Goal: Information Seeking & Learning: Compare options

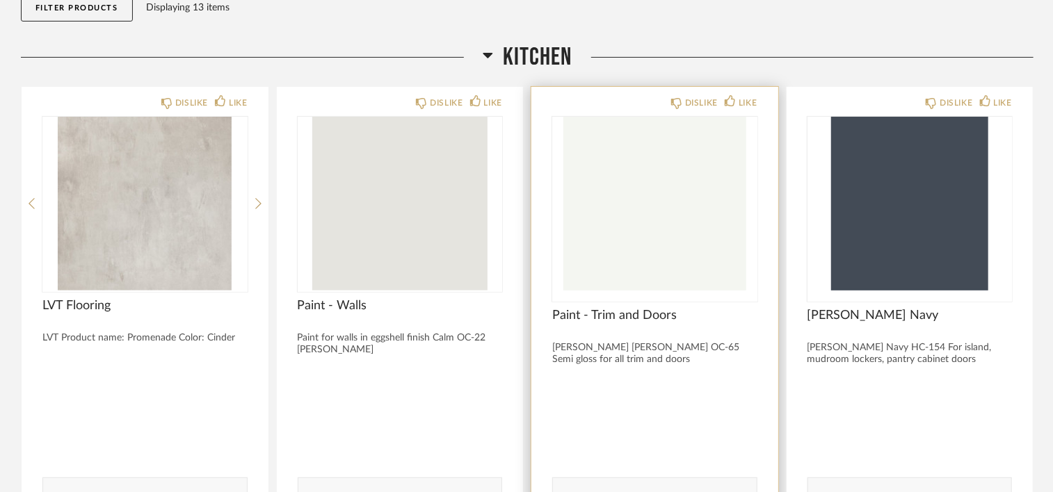
scroll to position [209, 0]
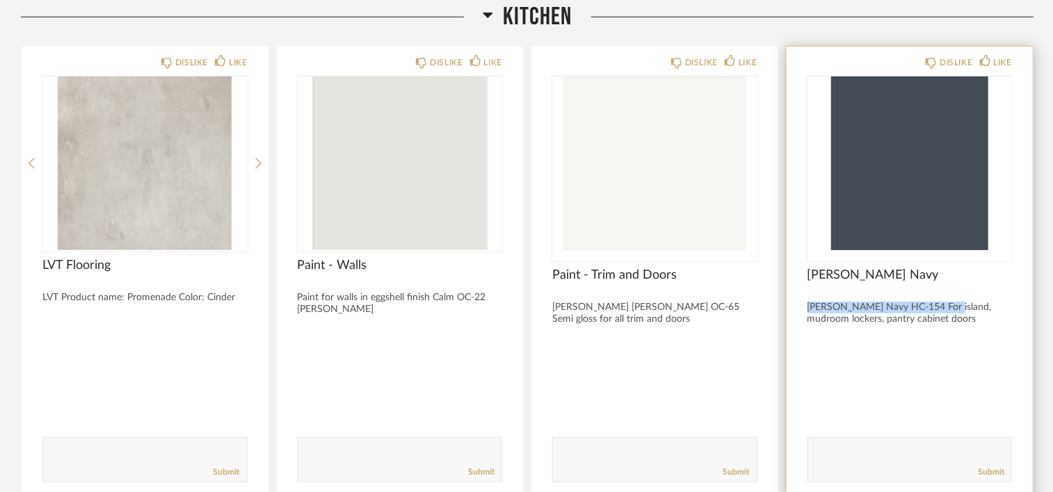
drag, startPoint x: 807, startPoint y: 305, endPoint x: 963, endPoint y: 310, distance: 155.9
click at [963, 310] on div "[PERSON_NAME] Navy HC-154 For island, mudroom lockers, pantry cabinet doors" at bounding box center [910, 314] width 205 height 24
copy div "[PERSON_NAME] Navy HC-154"
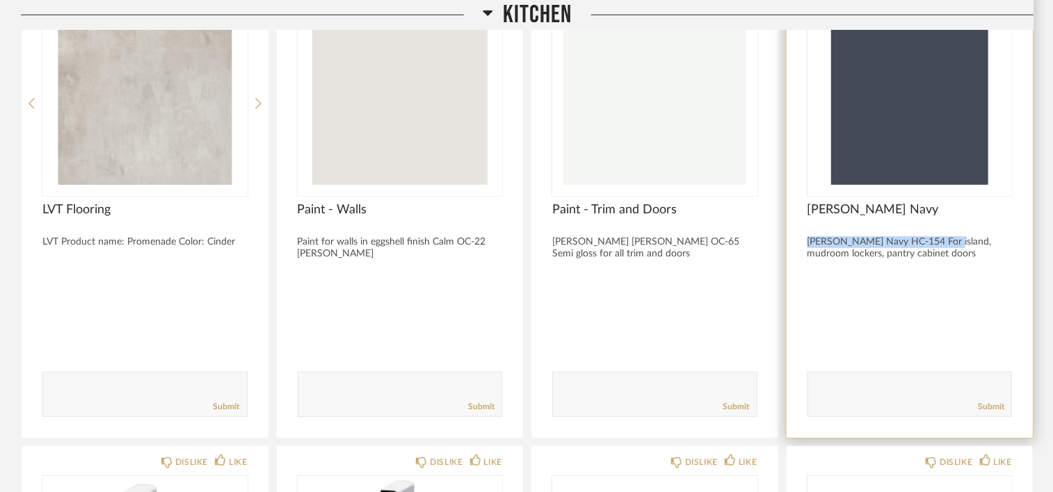
scroll to position [278, 0]
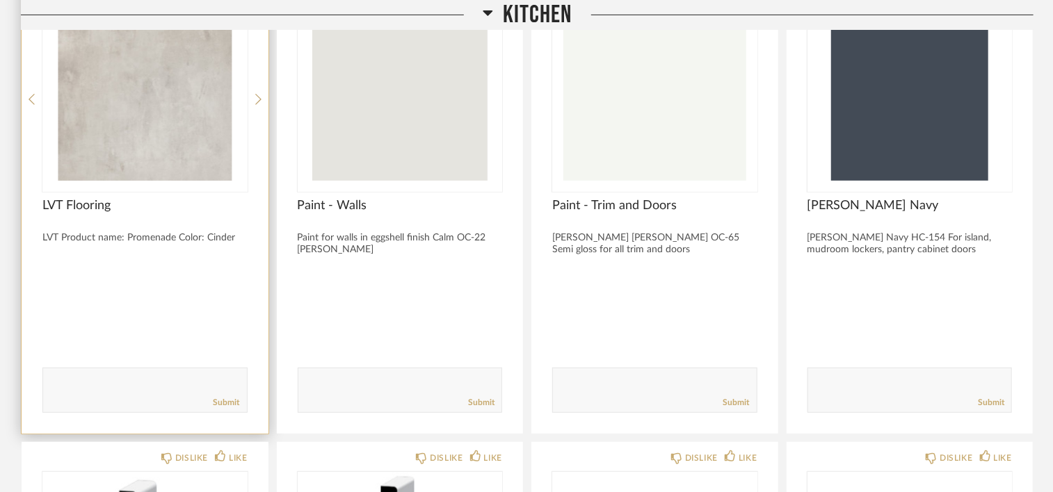
click at [172, 242] on div "LVT Product name: Promenade Color: Cinder" at bounding box center [144, 238] width 205 height 12
click at [84, 212] on span "LVT Flooring" at bounding box center [144, 205] width 205 height 15
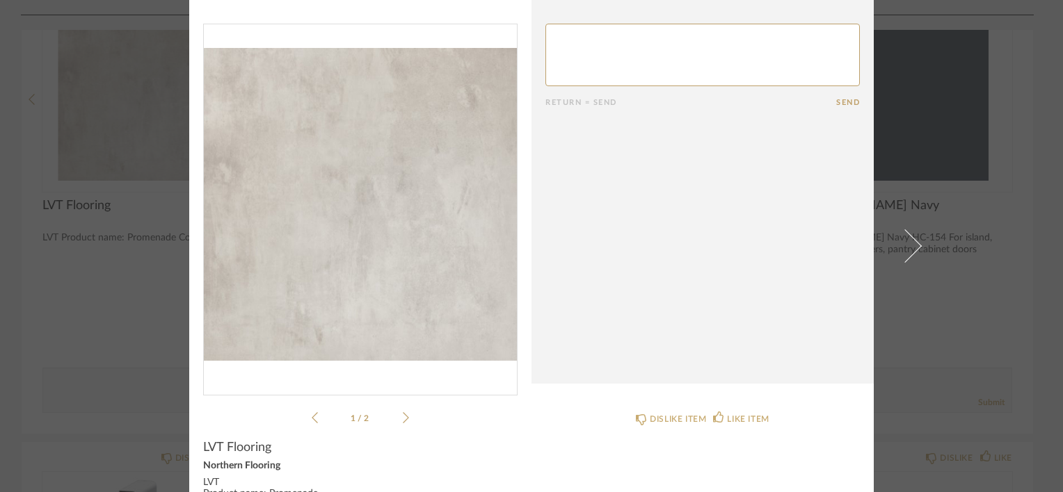
scroll to position [109, 0]
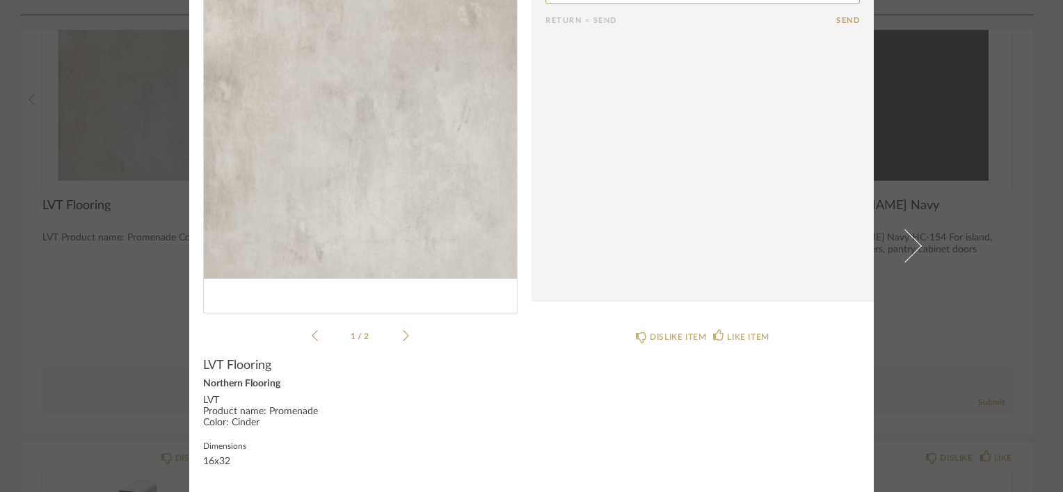
click at [214, 444] on label "Dimensions" at bounding box center [224, 445] width 43 height 11
click at [209, 460] on div "16x32" at bounding box center [224, 462] width 43 height 11
click at [209, 446] on label "Dimensions" at bounding box center [224, 445] width 43 height 11
click at [209, 422] on div "LVT Product name: Promenade Color: Cinder" at bounding box center [360, 412] width 314 height 33
click at [210, 405] on div "LVT Product name: Promenade Color: Cinder" at bounding box center [360, 412] width 314 height 33
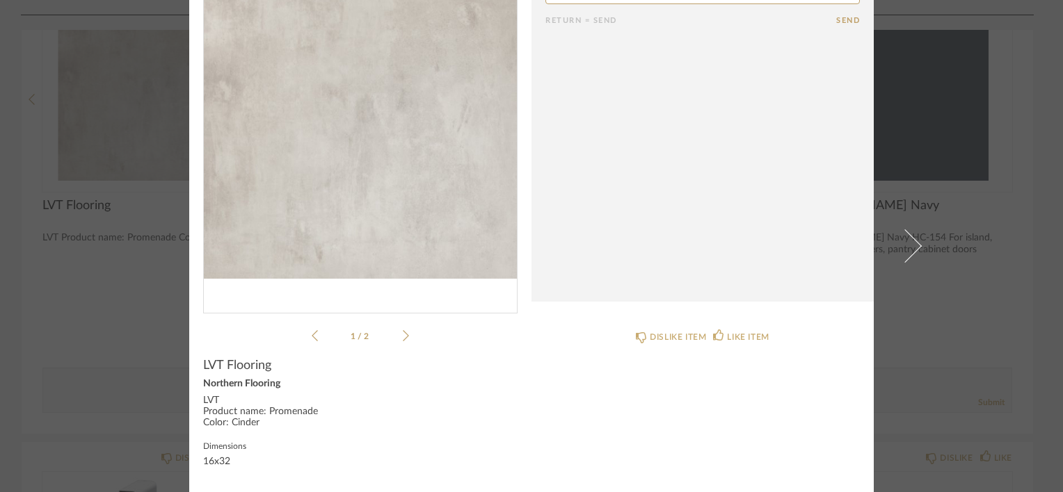
click at [210, 390] on div "Northern Flooring" at bounding box center [360, 384] width 314 height 11
click at [212, 378] on product-name "LVT Flooring" at bounding box center [360, 368] width 314 height 21
click at [215, 370] on span "LVT Flooring" at bounding box center [237, 365] width 68 height 15
click at [219, 367] on span "LVT Flooring" at bounding box center [237, 365] width 68 height 15
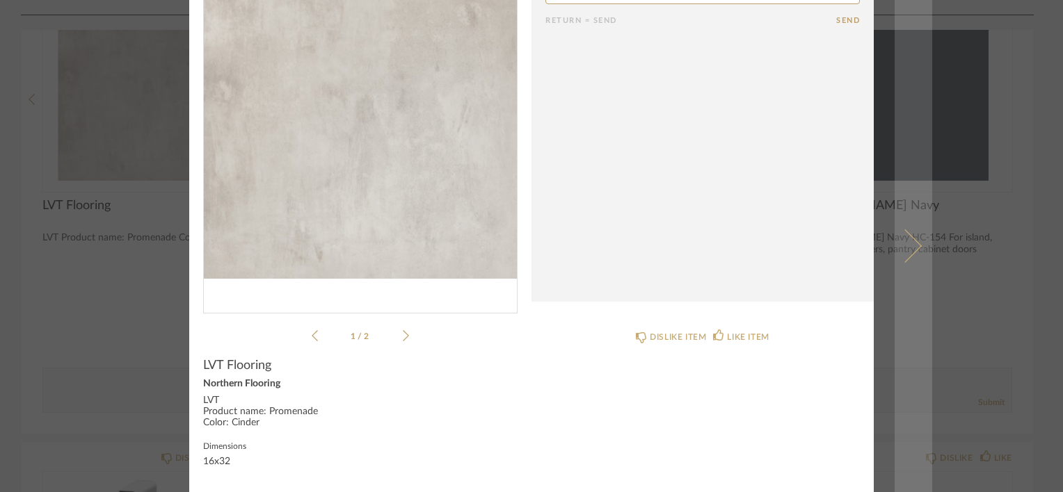
click at [908, 252] on span at bounding box center [904, 246] width 33 height 33
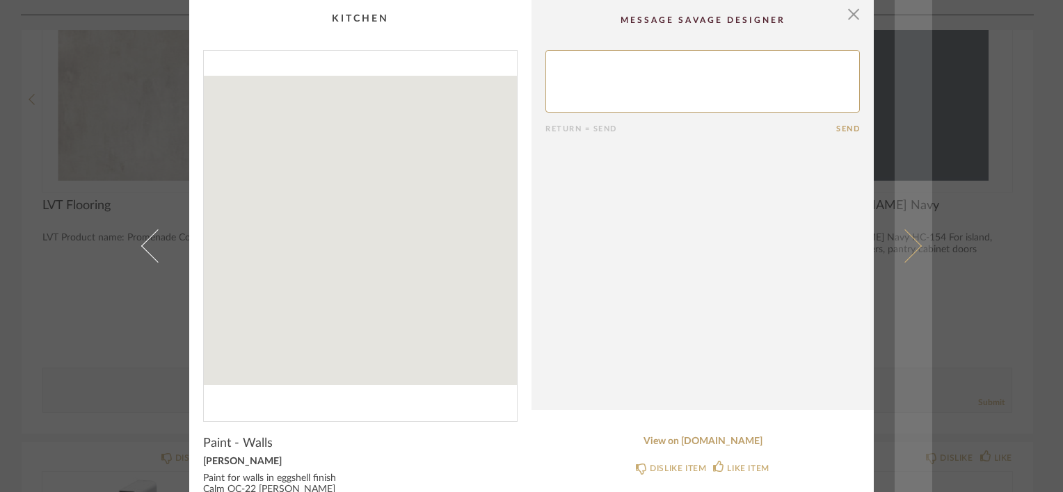
click at [913, 250] on link at bounding box center [914, 246] width 38 height 492
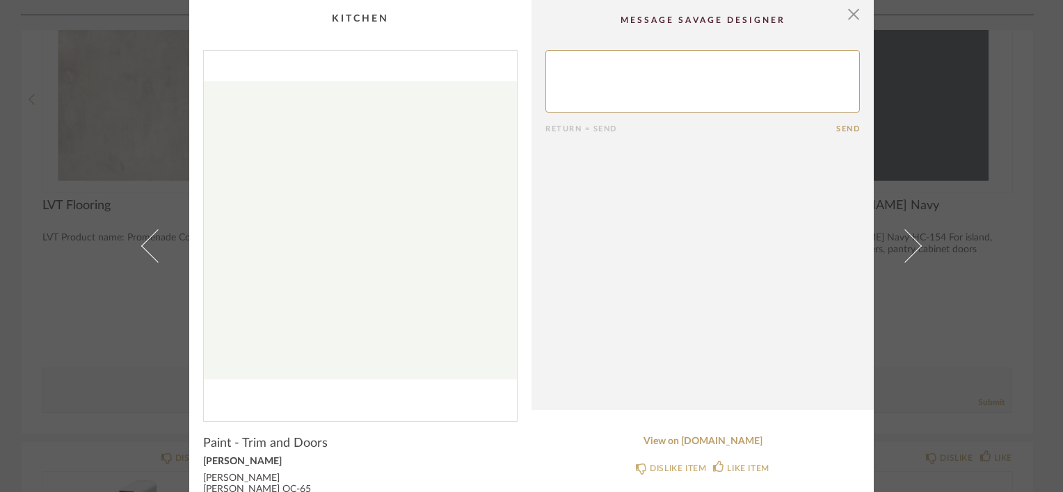
click at [17, 285] on div "× Return = Send Send Paint - Trim and Doors Benjamin Moore Benjamin Moore Chant…" at bounding box center [531, 246] width 1063 height 492
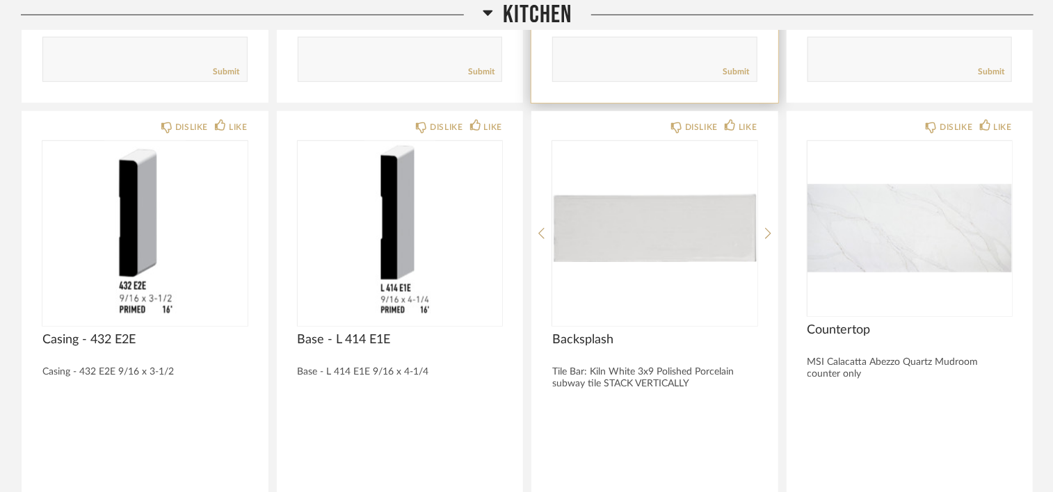
scroll to position [626, 0]
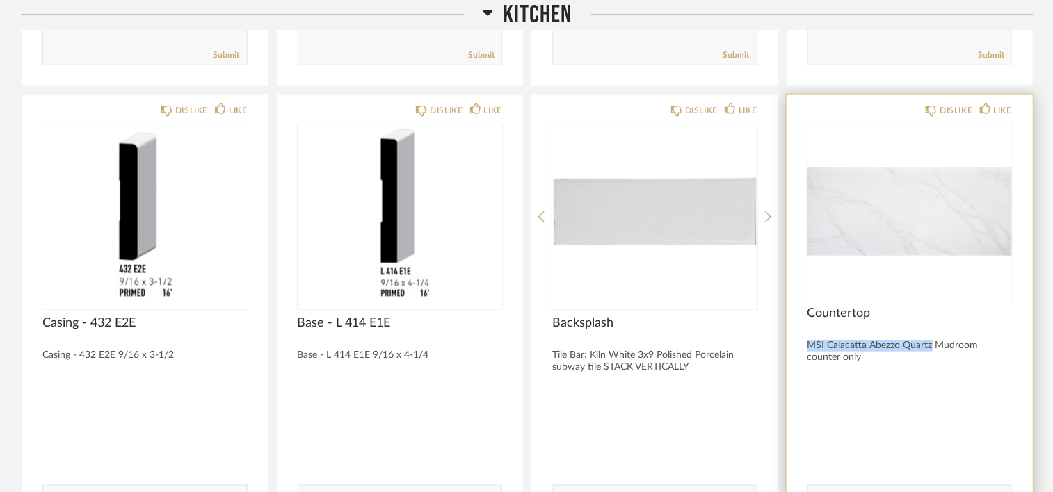
drag, startPoint x: 806, startPoint y: 345, endPoint x: 932, endPoint y: 346, distance: 125.9
click at [932, 346] on div "DISLIKE LIKE Countertop MSI Calacatta Abezzo Quartz Mudroom counter only Commen…" at bounding box center [910, 323] width 247 height 457
copy div "MSI Calacatta Abezzo Quartz"
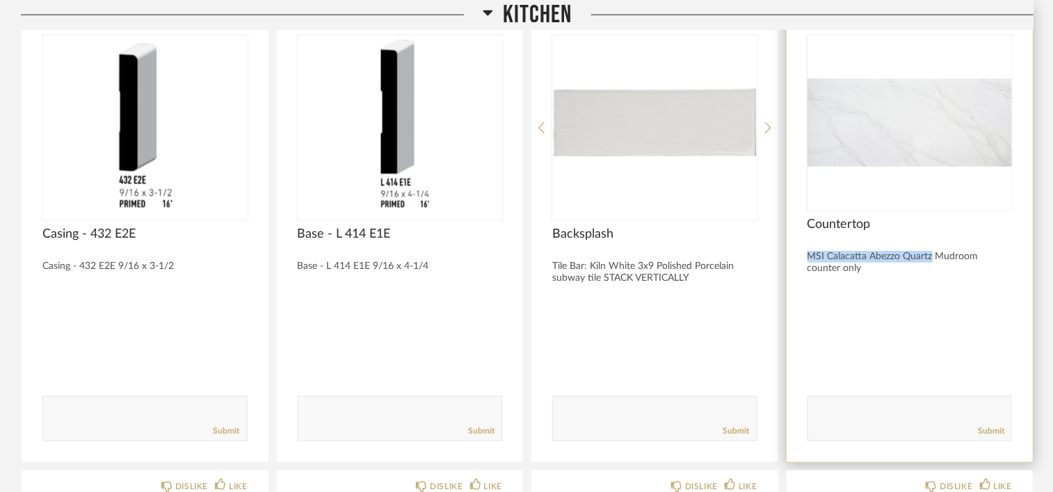
scroll to position [696, 0]
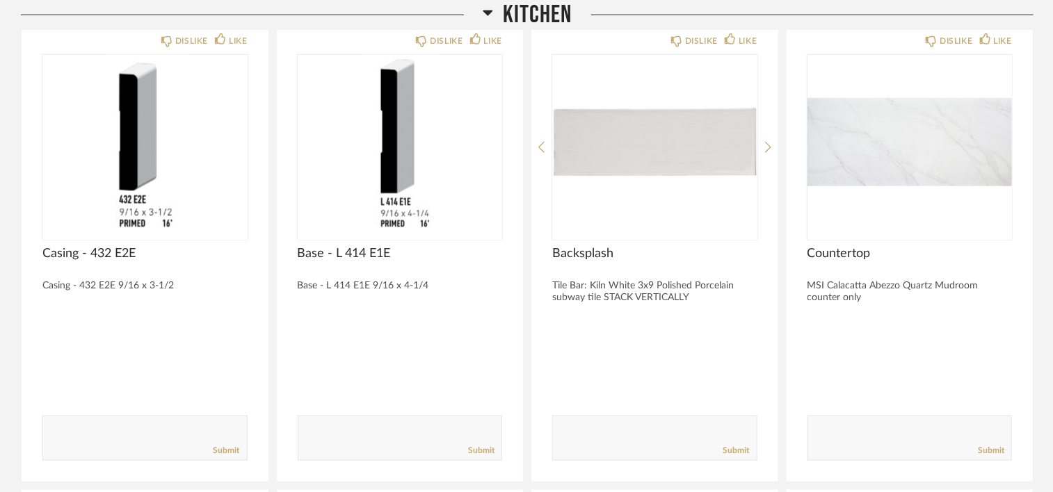
click at [780, 304] on div "DISLIKE LIKE LVT Flooring LVT Product name: Promenade Color: Cinder Comments: S…" at bounding box center [527, 486] width 1013 height 1855
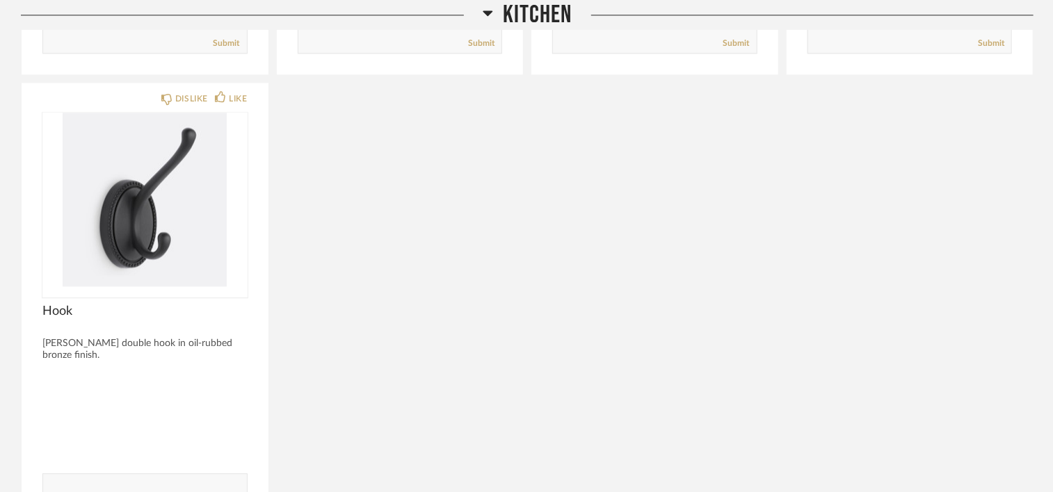
scroll to position [1600, 0]
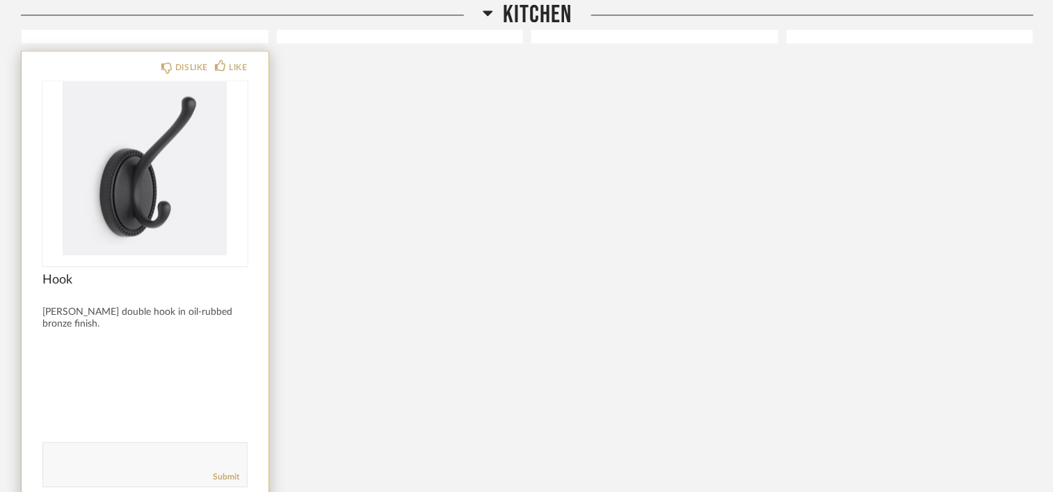
click at [158, 307] on div "Axel double hook in oil-rubbed bronze finish." at bounding box center [144, 319] width 205 height 24
click at [56, 285] on span "Hook" at bounding box center [144, 280] width 205 height 15
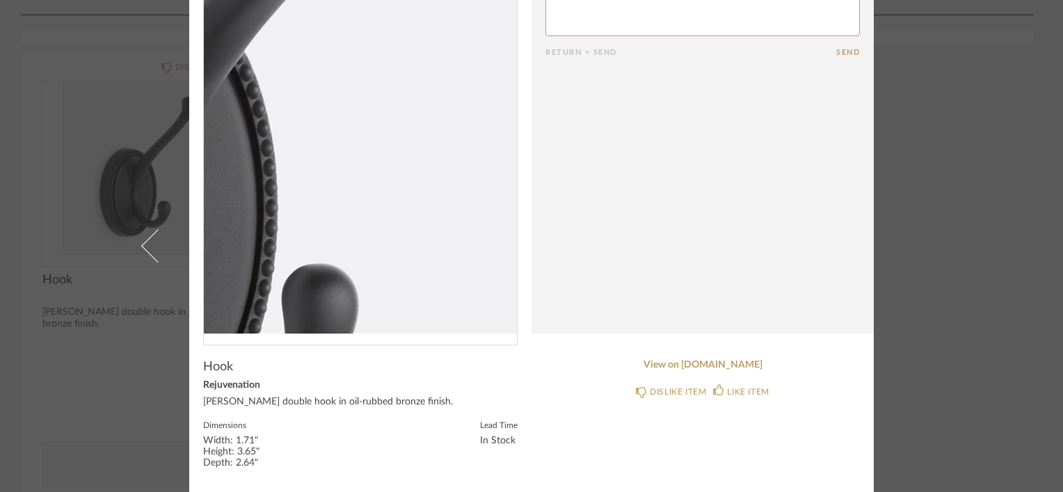
scroll to position [78, 0]
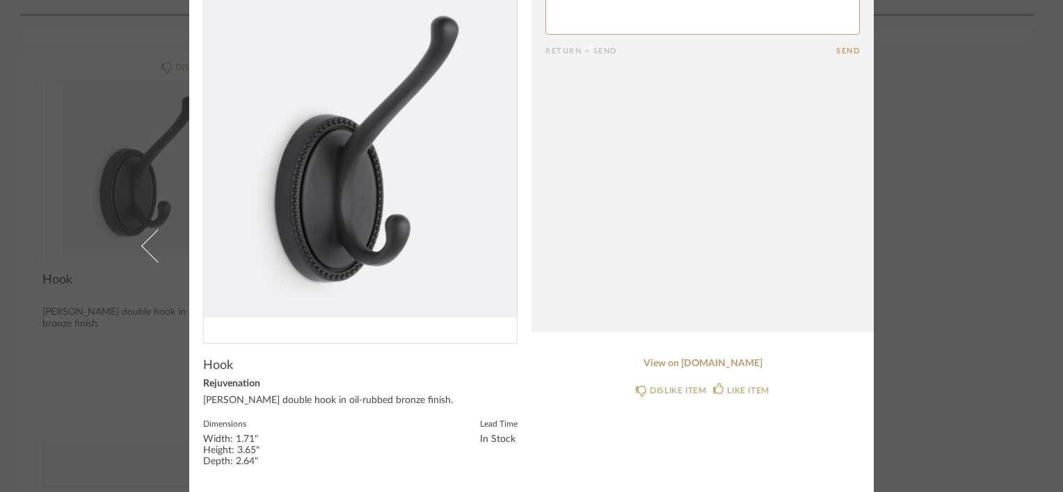
click at [371, 401] on div "Axel double hook in oil-rubbed bronze finish." at bounding box center [360, 401] width 314 height 11
click at [254, 423] on label "Dimensions" at bounding box center [244, 423] width 83 height 11
click at [231, 437] on div "Width: 1.71" Height: 3.65" Depth: 2.64"" at bounding box center [244, 451] width 83 height 33
click at [693, 367] on link "View on rejuvenation.com" at bounding box center [702, 364] width 314 height 12
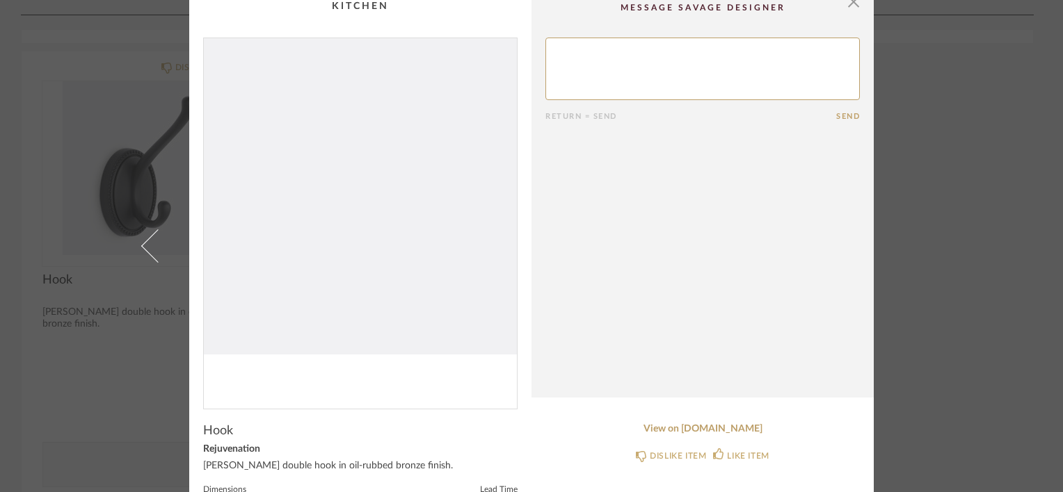
scroll to position [0, 0]
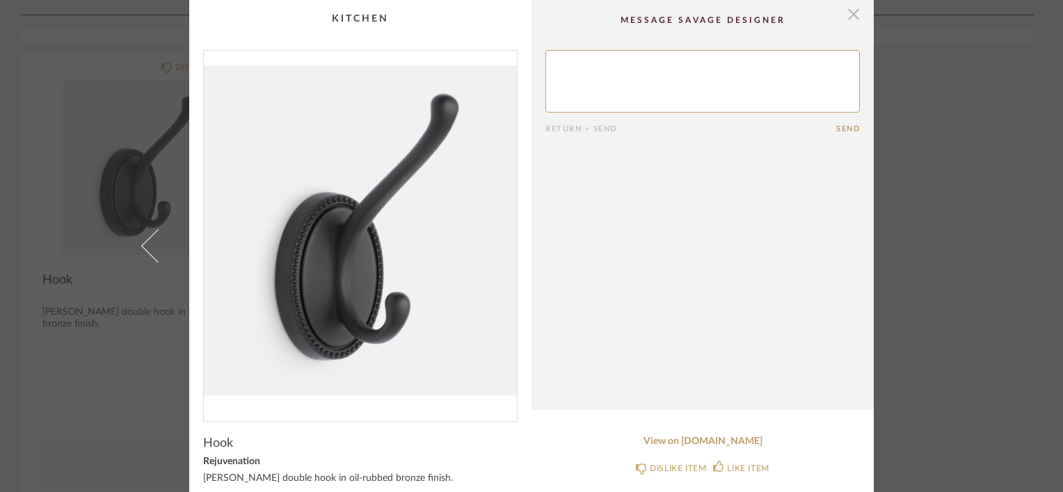
click at [851, 10] on span "button" at bounding box center [854, 14] width 28 height 28
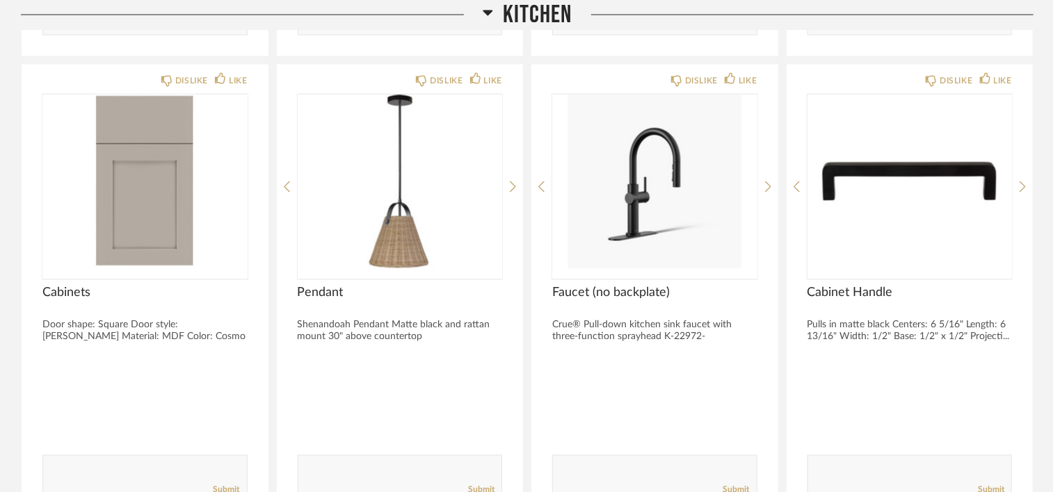
scroll to position [1113, 0]
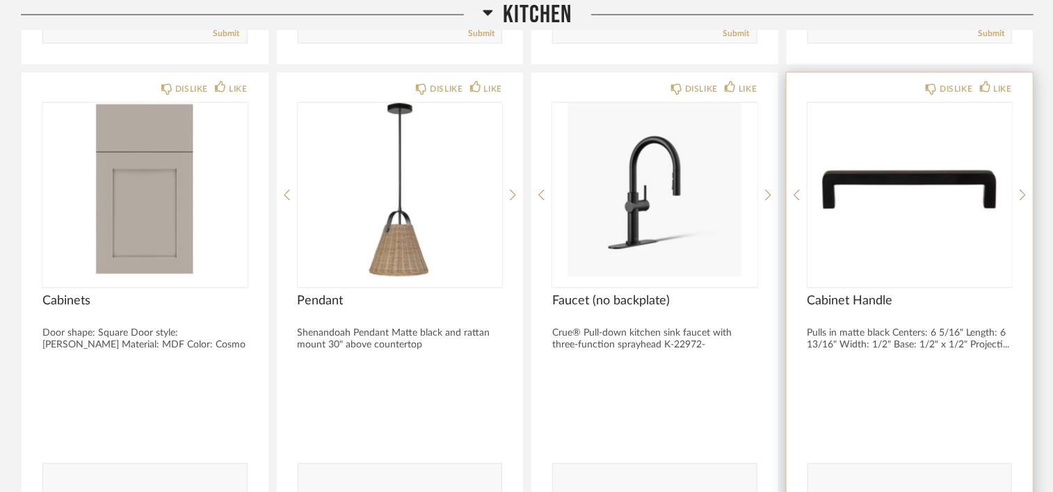
click at [850, 296] on span "Cabinet Handle" at bounding box center [910, 301] width 205 height 15
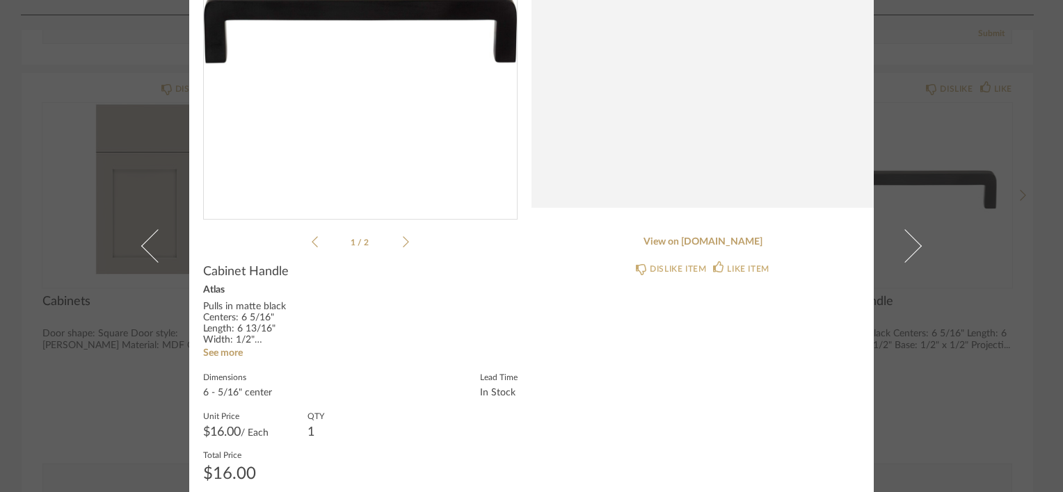
scroll to position [217, 0]
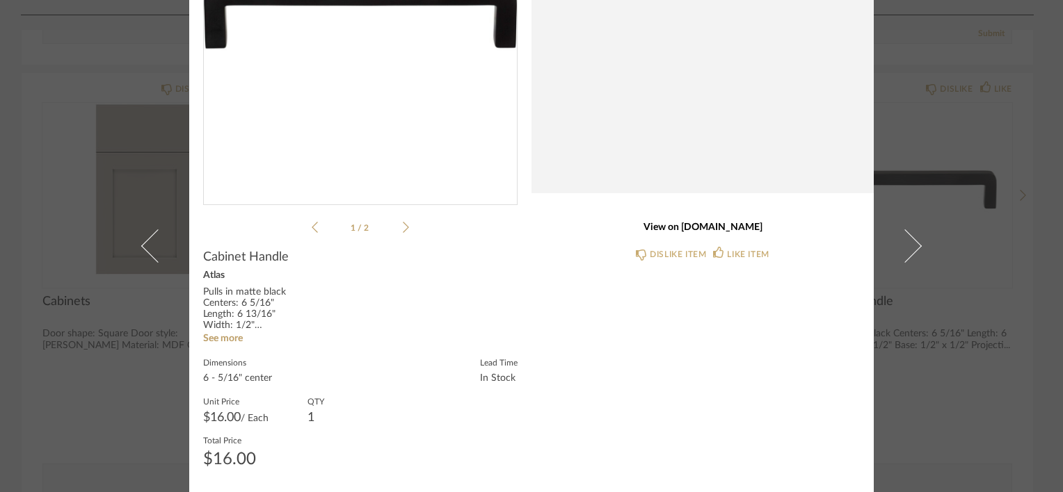
click at [697, 231] on link "View on shopatlashome.com" at bounding box center [702, 228] width 314 height 12
click at [943, 186] on div "× 1 / 2 Return = Send Send Cabinet Handle Atlas Pulls in matte black Centers: 6…" at bounding box center [531, 246] width 1063 height 492
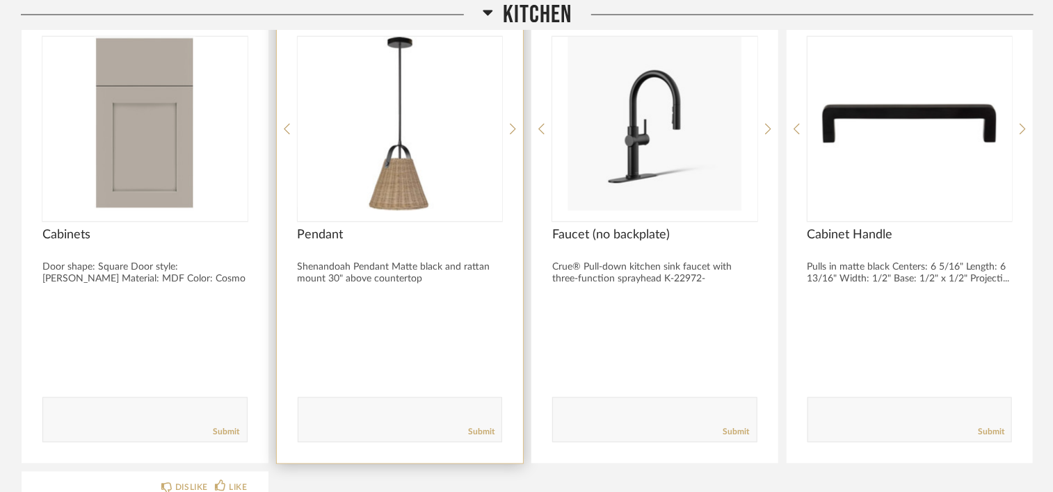
scroll to position [1183, 0]
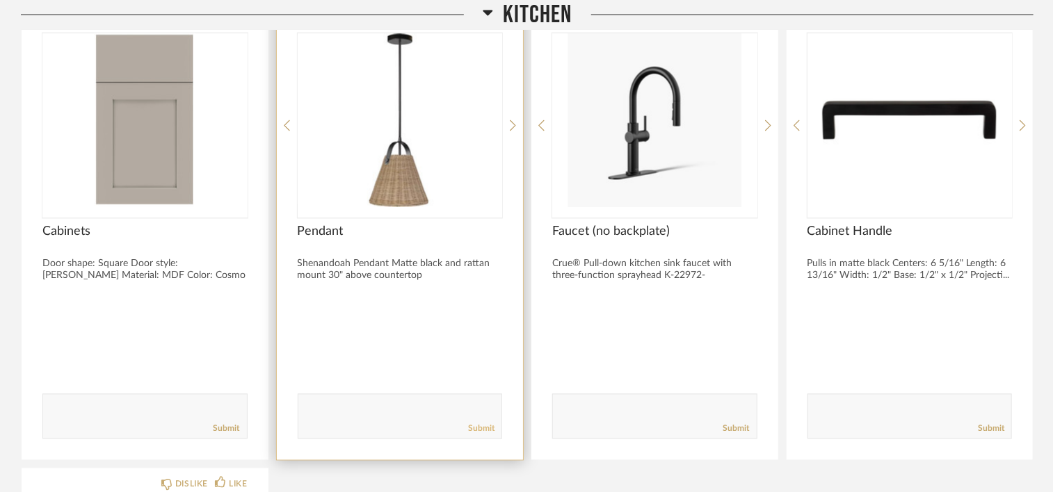
click at [482, 428] on link "Submit" at bounding box center [481, 430] width 26 height 12
click at [321, 242] on div "Pendant" at bounding box center [400, 240] width 205 height 31
click at [321, 229] on span "Pendant" at bounding box center [400, 232] width 205 height 15
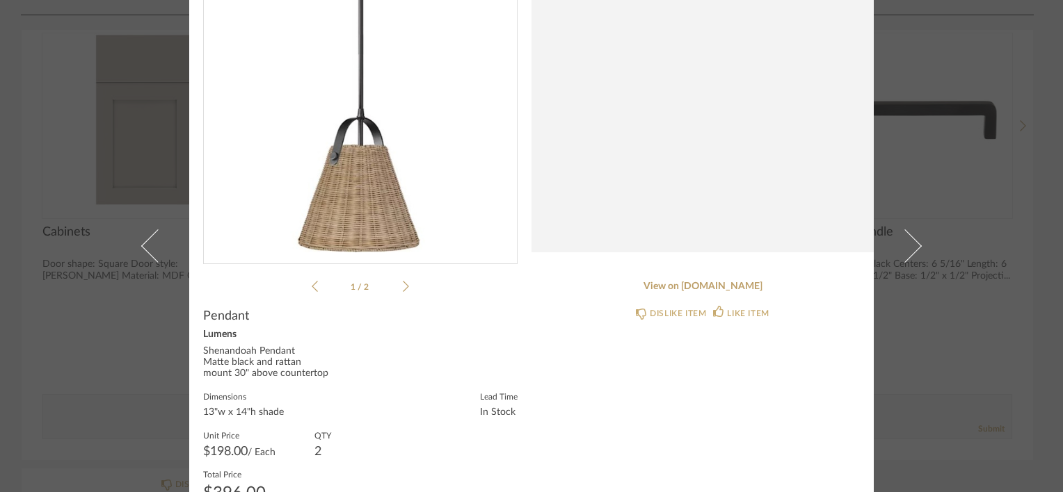
scroll to position [192, 0]
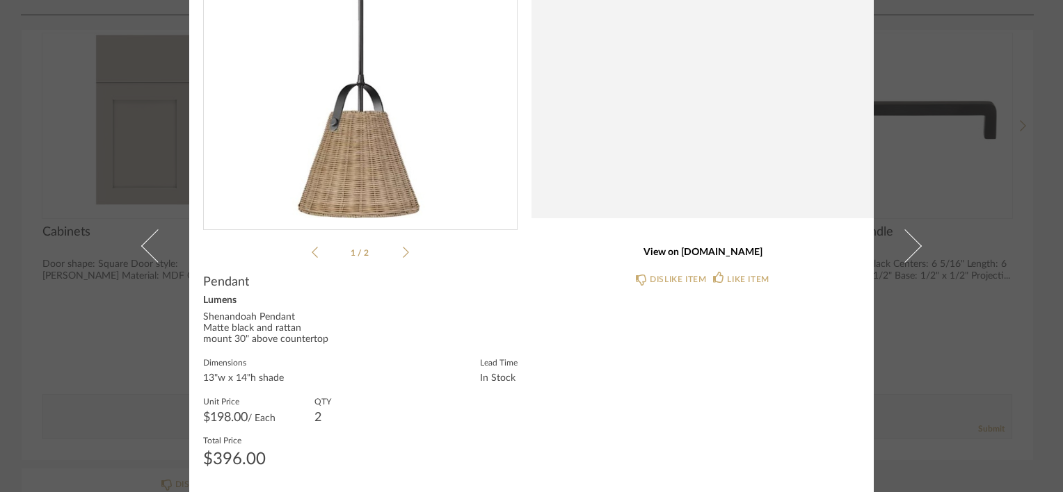
click at [703, 254] on link "View on lumens.com" at bounding box center [702, 253] width 314 height 12
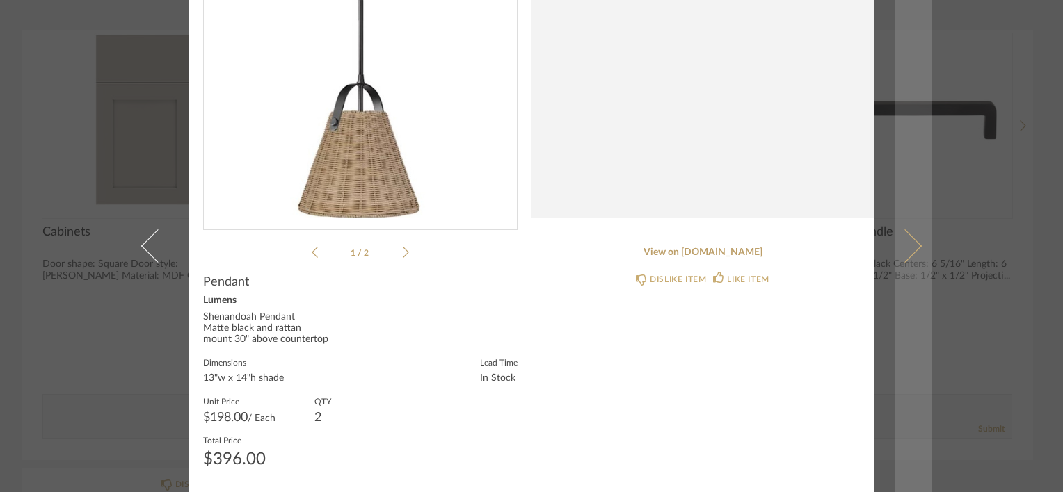
click at [927, 189] on link at bounding box center [914, 246] width 38 height 492
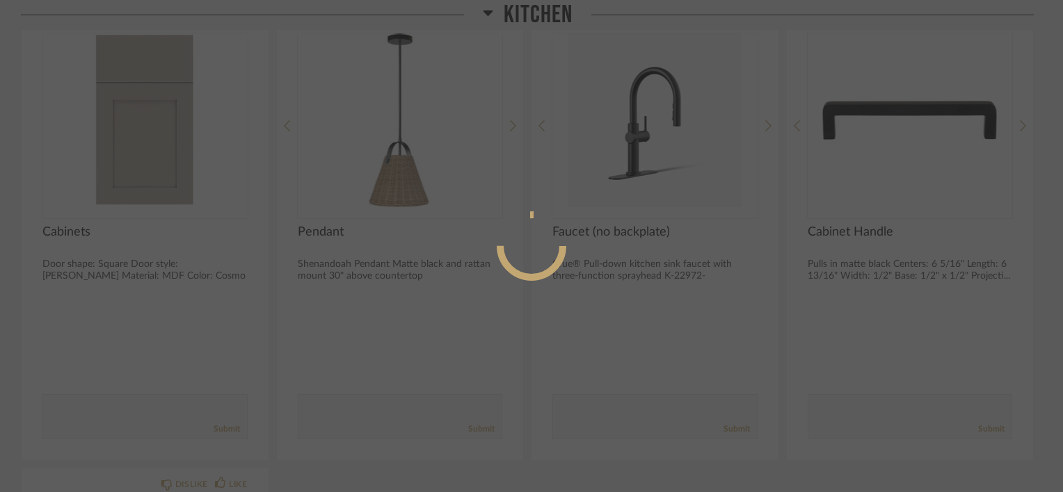
scroll to position [0, 0]
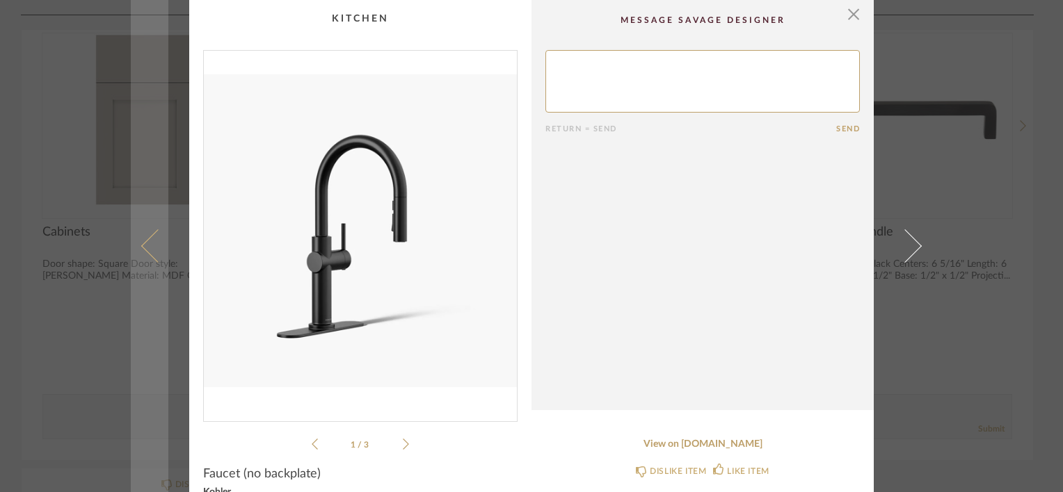
click at [159, 328] on link at bounding box center [150, 246] width 38 height 492
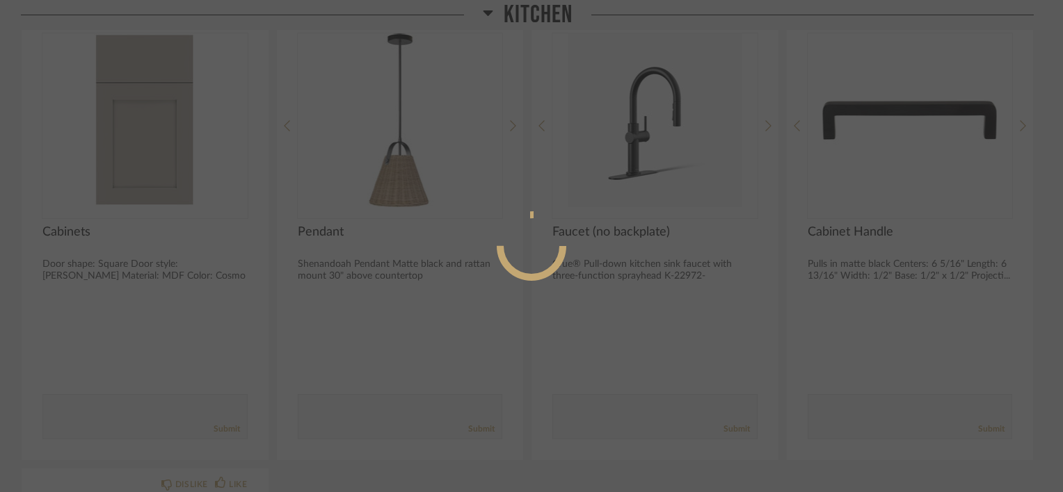
click at [639, 241] on div at bounding box center [531, 246] width 1063 height 492
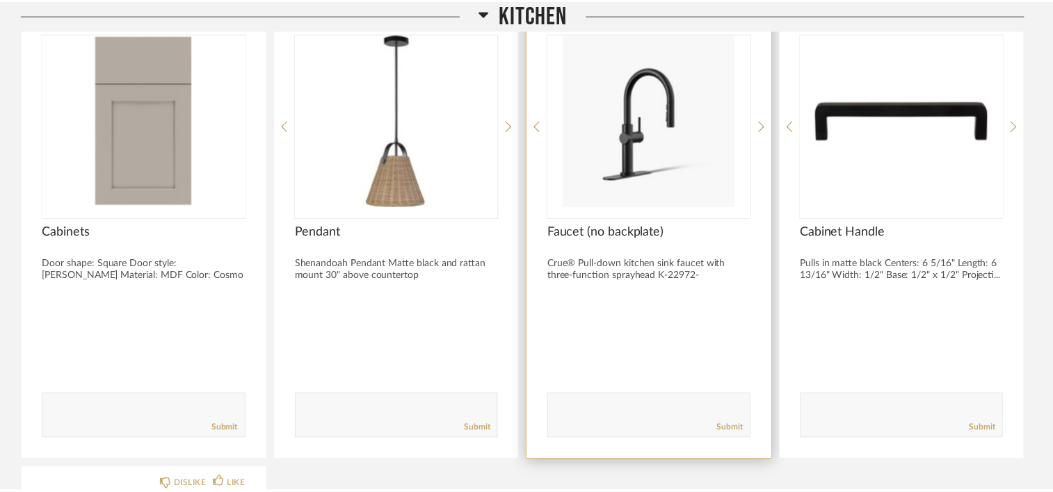
scroll to position [1183, 0]
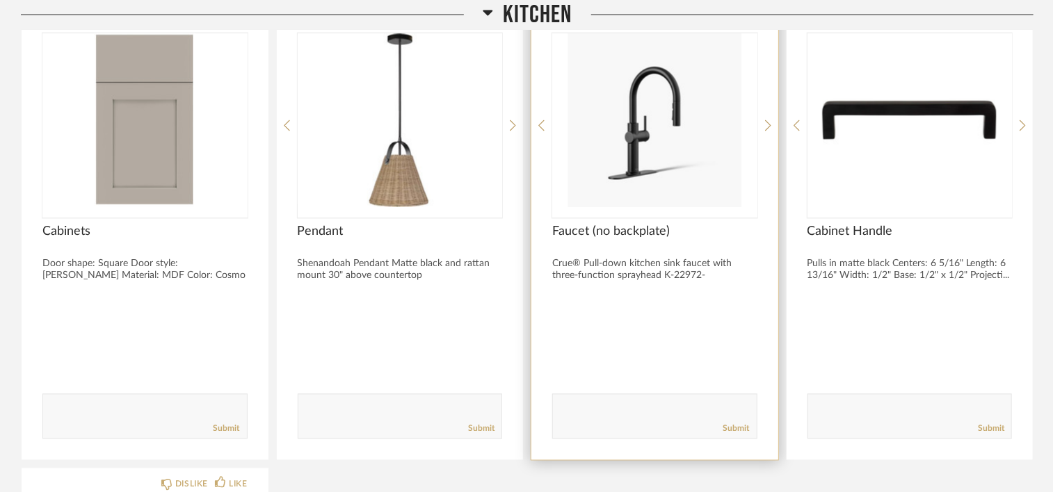
click at [634, 220] on div "DISLIKE LIKE Faucet (no backplate) Crue® Pull-down kitchen sink faucet with thr…" at bounding box center [654, 231] width 247 height 457
click at [632, 225] on span "Faucet (no backplate)" at bounding box center [654, 232] width 205 height 15
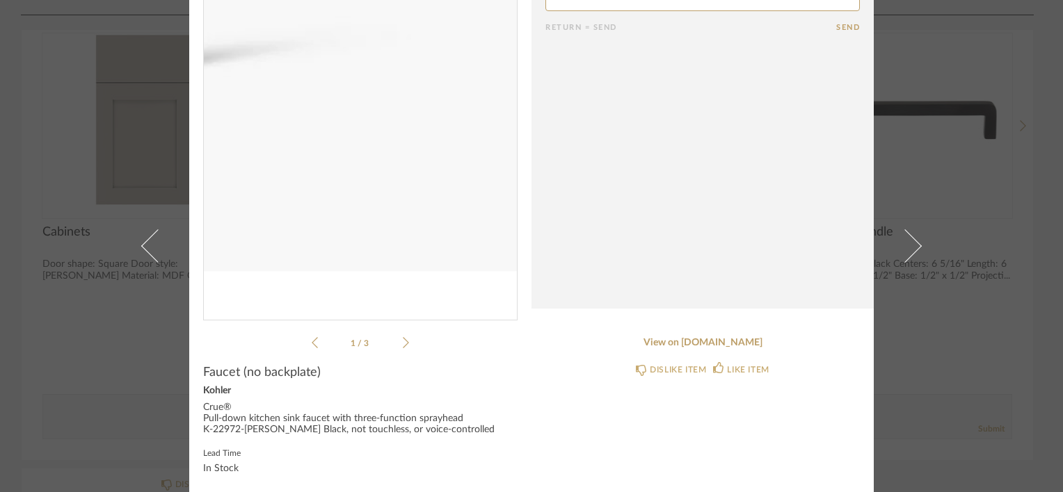
scroll to position [120, 0]
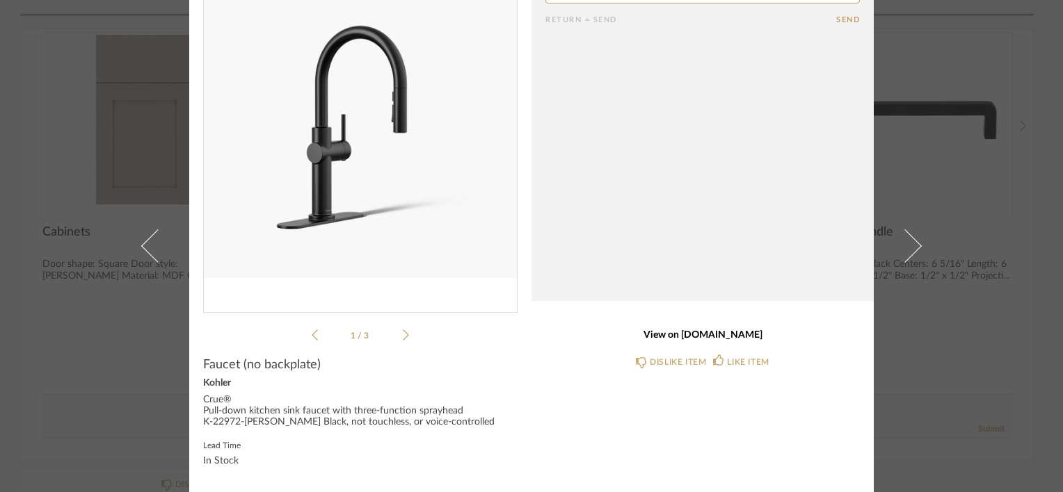
click at [705, 330] on link "View on kohler.com" at bounding box center [702, 336] width 314 height 12
click at [886, 346] on div "× 1 / 3 Return = Send Send Faucet (no backplate) Kohler Crue® Pull-down kitchen…" at bounding box center [531, 192] width 801 height 602
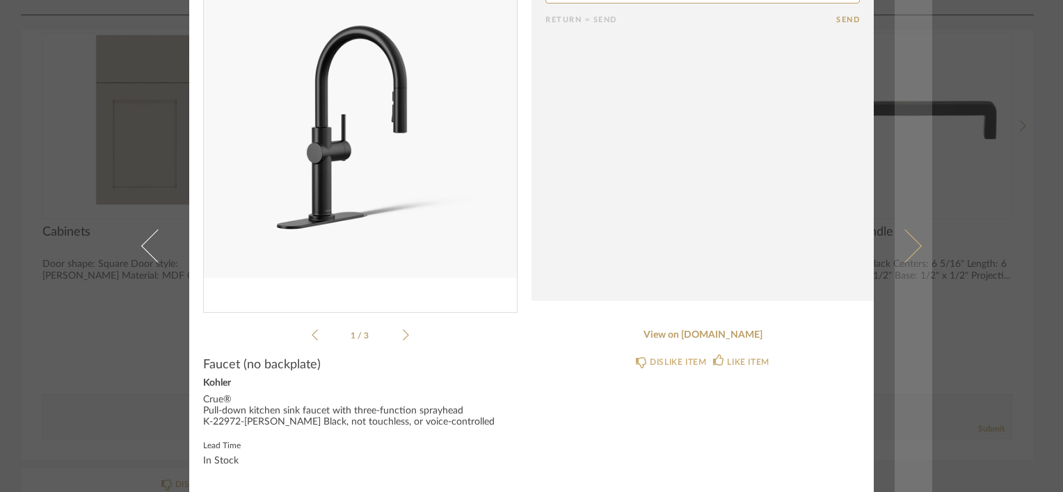
click at [924, 348] on link at bounding box center [914, 246] width 38 height 492
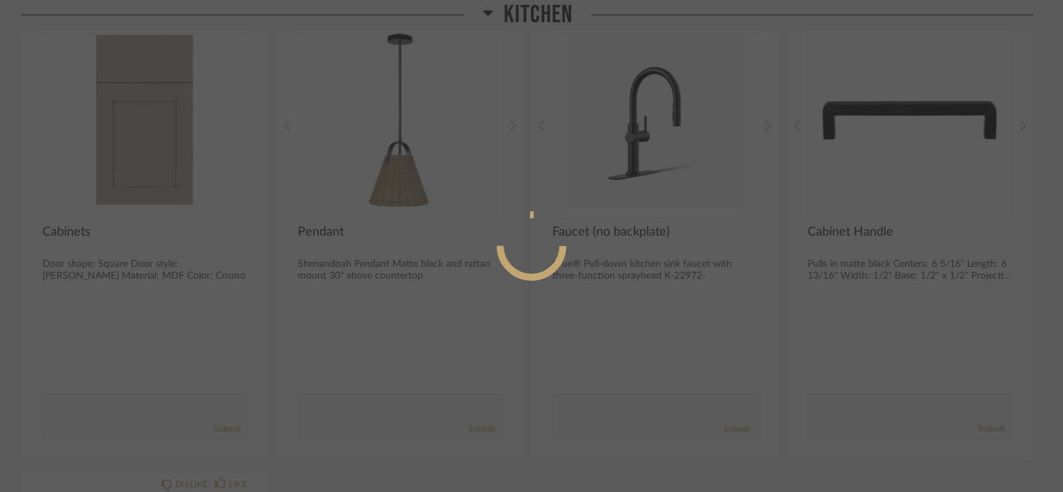
scroll to position [0, 0]
click at [786, 357] on div at bounding box center [531, 246] width 1063 height 492
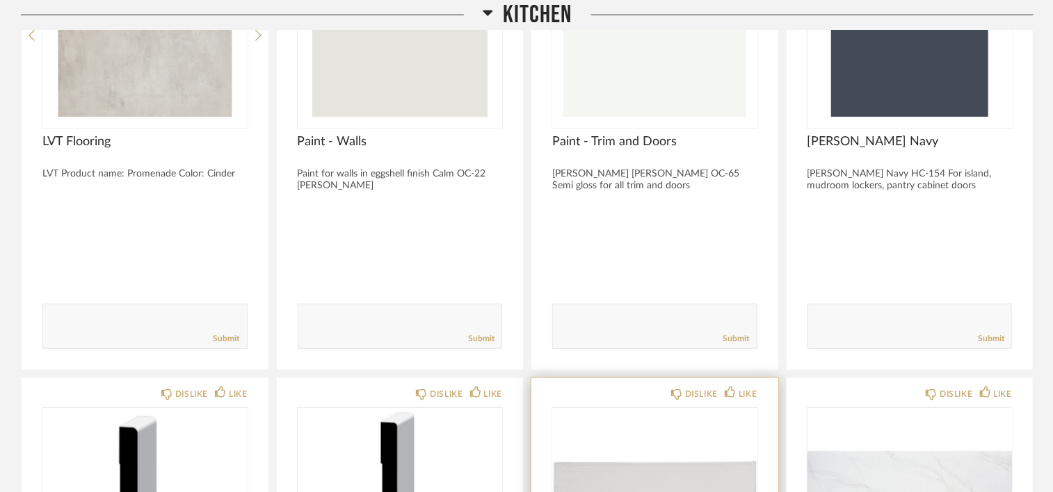
scroll to position [348, 0]
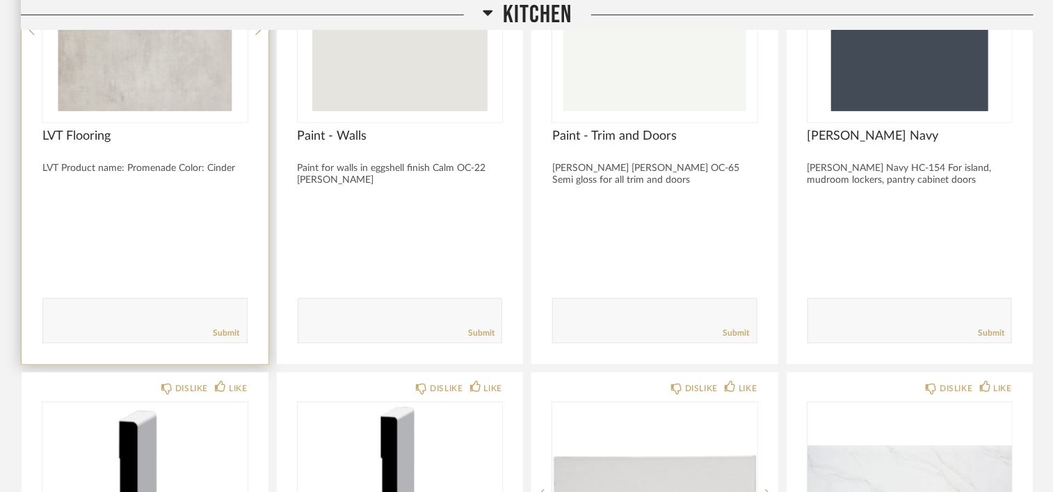
click at [142, 168] on div "LVT Product name: Promenade Color: Cinder" at bounding box center [144, 169] width 205 height 12
click at [93, 129] on span "LVT Flooring" at bounding box center [144, 136] width 205 height 15
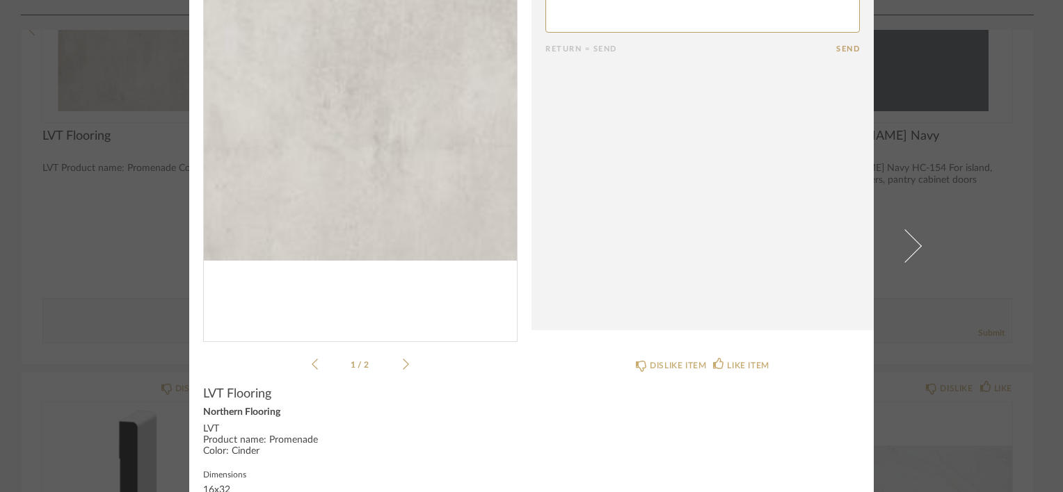
scroll to position [109, 0]
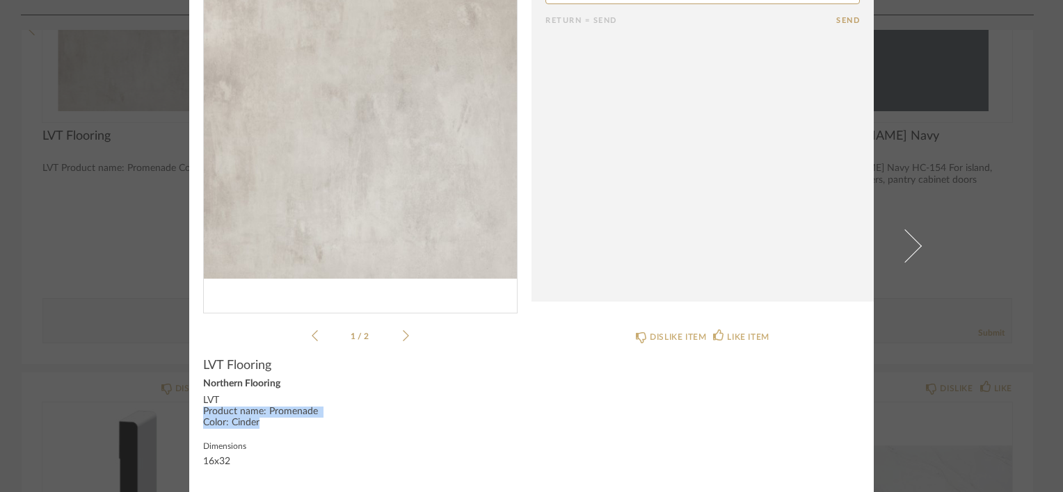
drag, startPoint x: 274, startPoint y: 423, endPoint x: 200, endPoint y: 414, distance: 74.3
click at [203, 414] on div "LVT Product name: Promenade Color: Cinder" at bounding box center [360, 412] width 314 height 33
drag, startPoint x: 200, startPoint y: 414, endPoint x: 447, endPoint y: 403, distance: 247.2
click at [447, 403] on div "LVT Product name: Promenade Color: Cinder" at bounding box center [360, 412] width 314 height 33
click at [938, 189] on div "× 1 / 2 Return = Send Send LVT Flooring Northern Flooring LVT Product name: Pro…" at bounding box center [531, 246] width 1063 height 492
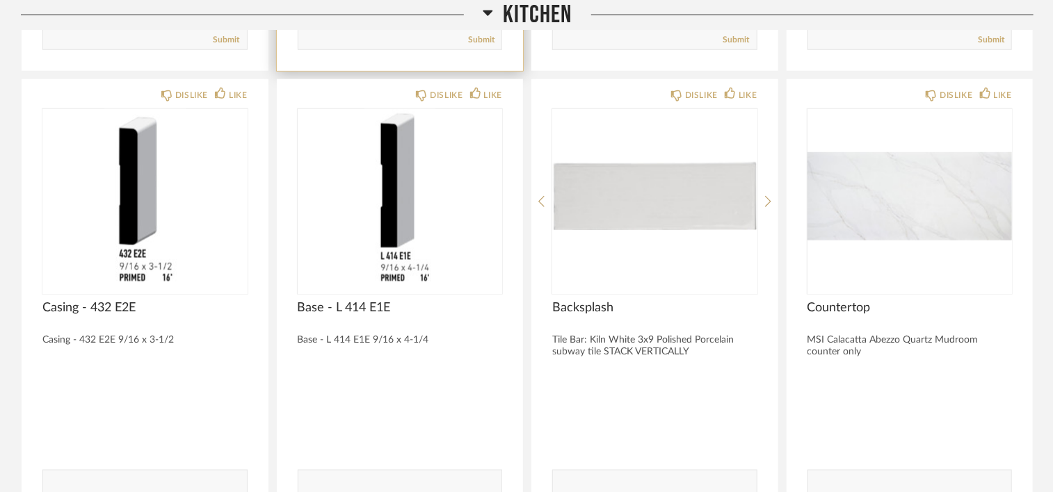
scroll to position [696, 0]
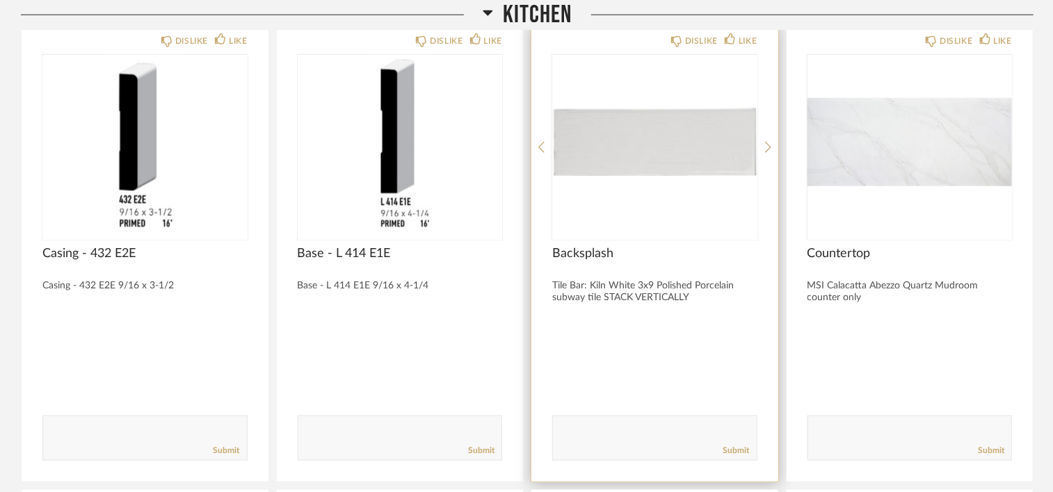
click at [585, 257] on span "Backsplash" at bounding box center [654, 253] width 205 height 15
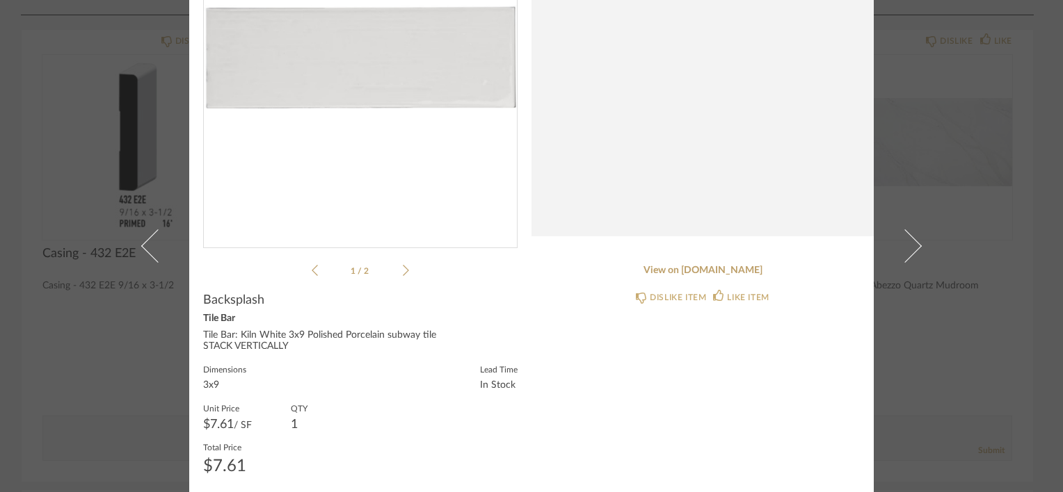
scroll to position [181, 0]
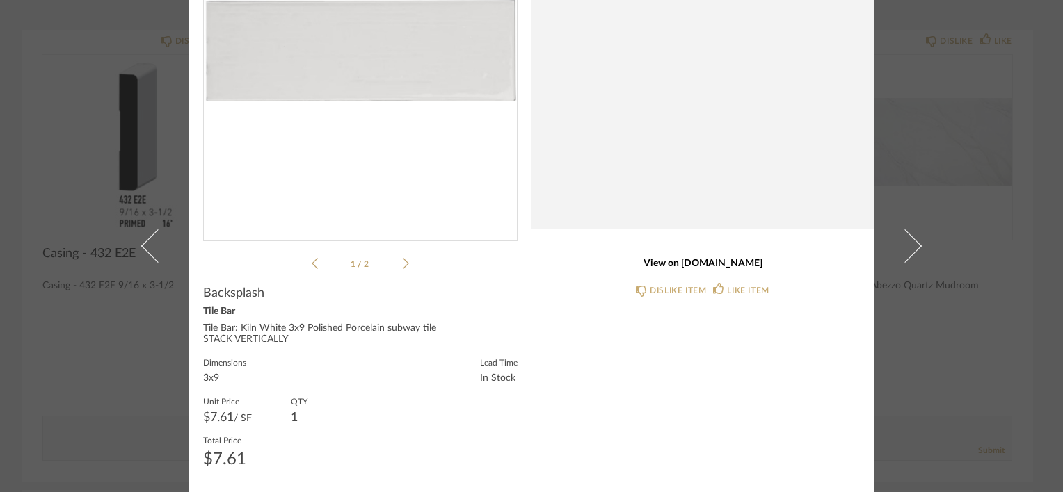
click at [692, 264] on link "View on tilebar.com" at bounding box center [702, 264] width 314 height 12
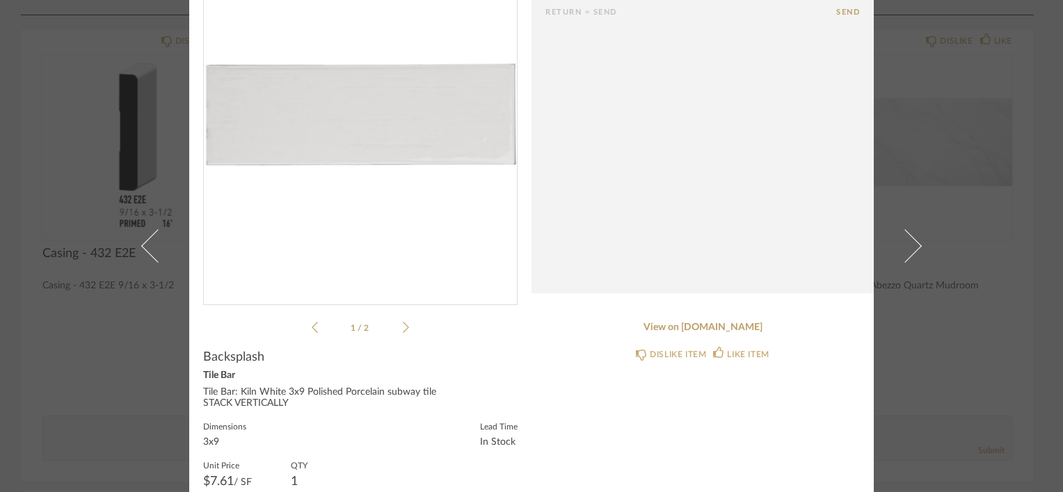
scroll to position [111, 0]
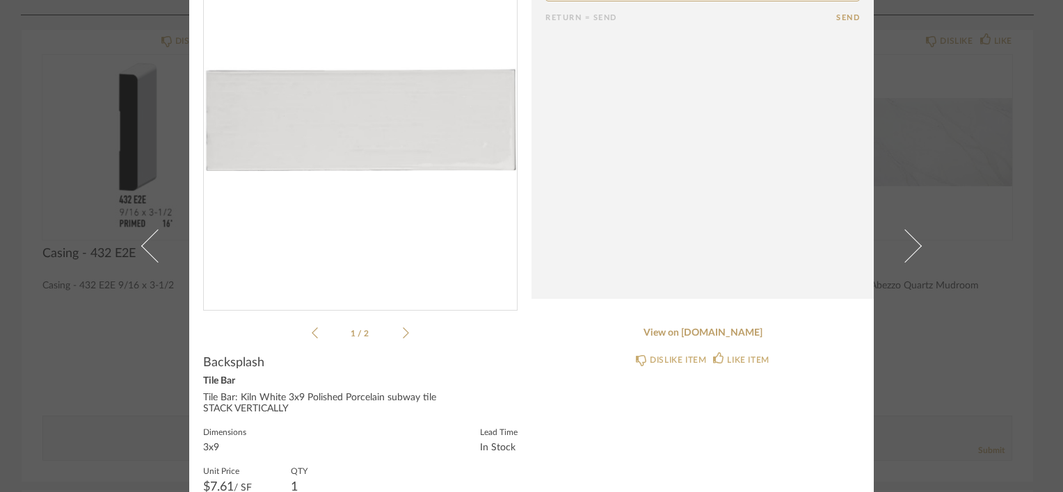
click at [928, 328] on div "× 1 / 2 Return = Send Send Backsplash Tile Bar Tile Bar: Kiln White 3x9 Polishe…" at bounding box center [531, 246] width 1063 height 492
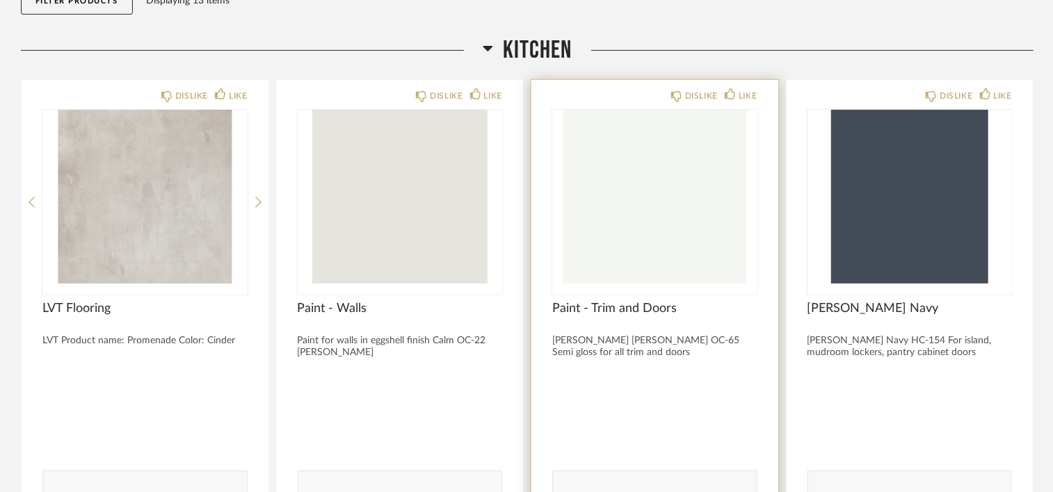
scroll to position [278, 0]
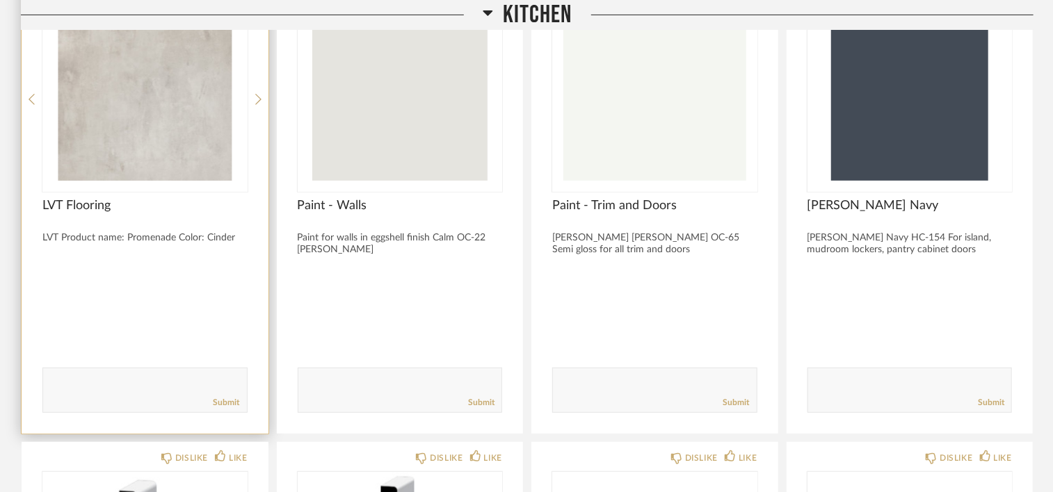
click at [186, 147] on img "0" at bounding box center [144, 94] width 205 height 174
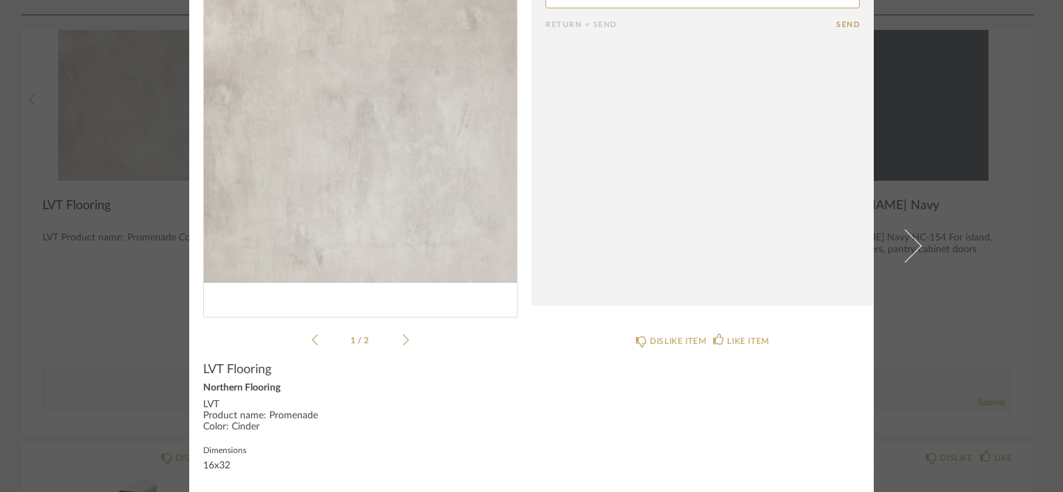
scroll to position [109, 0]
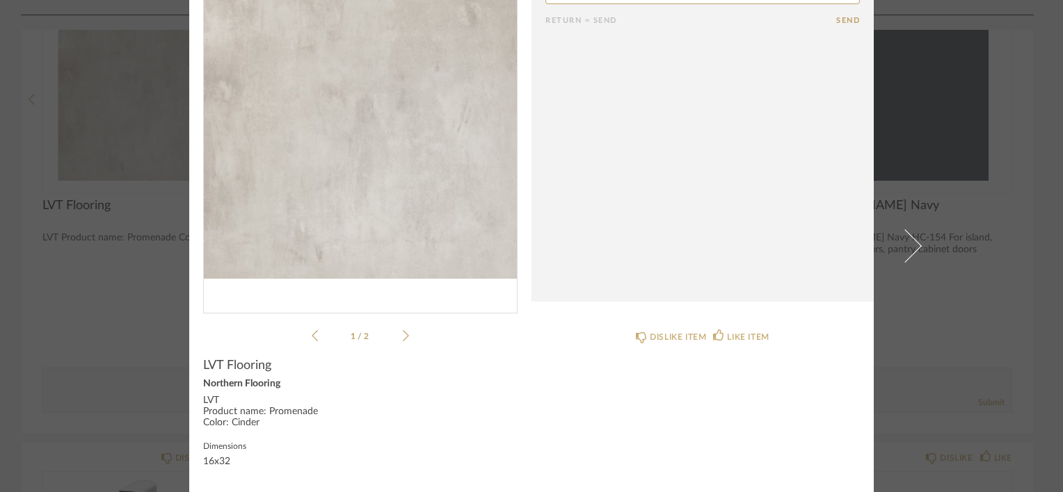
drag, startPoint x: 250, startPoint y: 423, endPoint x: 265, endPoint y: 424, distance: 15.3
click at [265, 424] on div "LVT Product name: Promenade Color: Cinder" at bounding box center [360, 412] width 314 height 33
drag, startPoint x: 273, startPoint y: 428, endPoint x: 262, endPoint y: 426, distance: 12.1
click at [262, 418] on div "LVT Flooring Northern Flooring LVT Product name: Promenade Color: Cinder Dimens…" at bounding box center [360, 418] width 314 height 121
drag, startPoint x: 264, startPoint y: 433, endPoint x: 287, endPoint y: 430, distance: 23.1
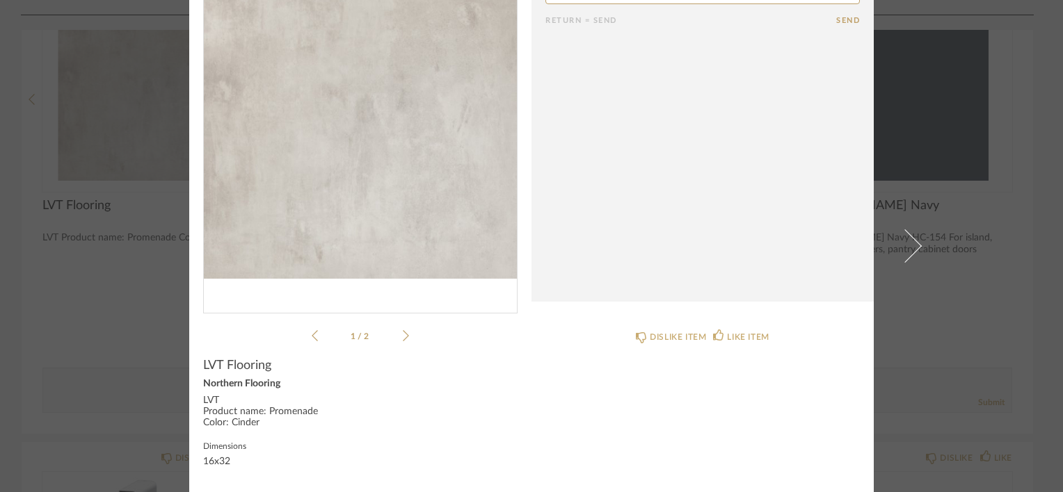
click at [264, 433] on div "LVT Flooring Northern Flooring LVT Product name: Promenade Color: Cinder Dimens…" at bounding box center [360, 418] width 314 height 121
drag, startPoint x: 287, startPoint y: 430, endPoint x: 262, endPoint y: 421, distance: 26.6
click at [262, 421] on div "LVT Flooring Northern Flooring LVT Product name: Promenade Color: Cinder Dimens…" at bounding box center [360, 418] width 314 height 121
click at [280, 430] on div "LVT Flooring Northern Flooring LVT Product name: Promenade Color: Cinder Dimens…" at bounding box center [360, 418] width 314 height 121
drag, startPoint x: 252, startPoint y: 424, endPoint x: 257, endPoint y: 419, distance: 7.9
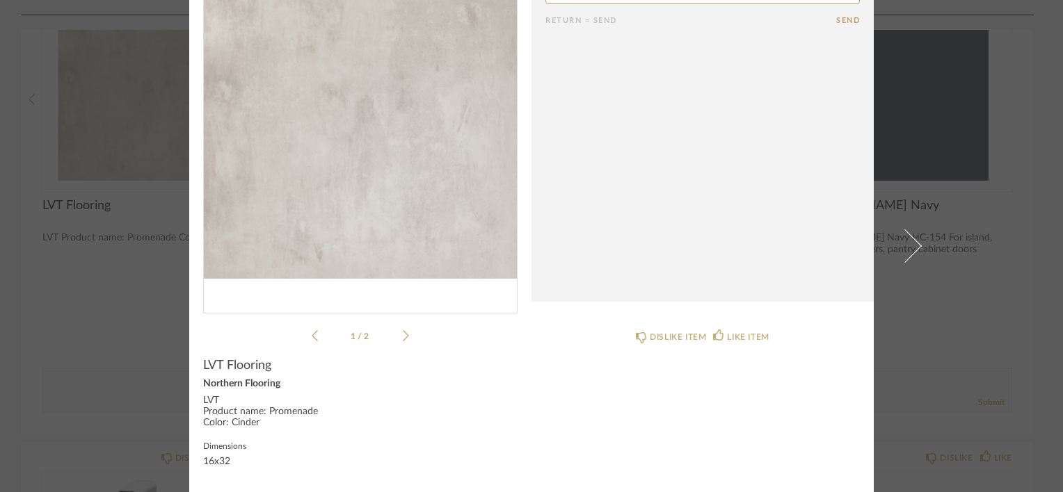
click at [257, 419] on div "LVT Flooring Northern Flooring LVT Product name: Promenade Color: Cinder Dimens…" at bounding box center [360, 418] width 314 height 121
click at [257, 423] on div "LVT Product name: Promenade Color: Cinder" at bounding box center [360, 412] width 314 height 33
drag, startPoint x: 266, startPoint y: 423, endPoint x: 258, endPoint y: 428, distance: 9.1
click at [258, 428] on div "LVT Product name: Promenade Color: Cinder" at bounding box center [360, 412] width 314 height 33
drag, startPoint x: 262, startPoint y: 427, endPoint x: 272, endPoint y: 428, distance: 10.5
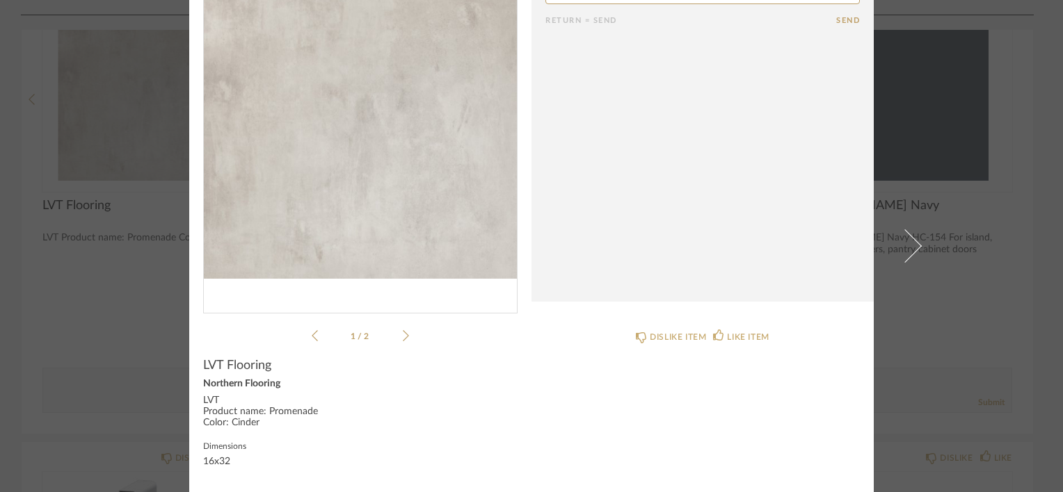
click at [272, 428] on div "LVT Flooring Northern Flooring LVT Product name: Promenade Color: Cinder Dimens…" at bounding box center [360, 418] width 314 height 121
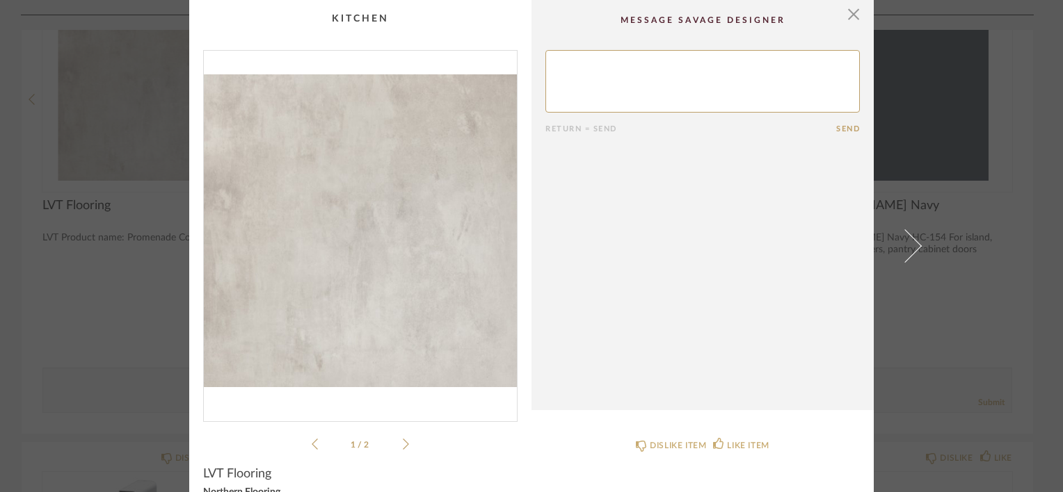
scroll to position [0, 0]
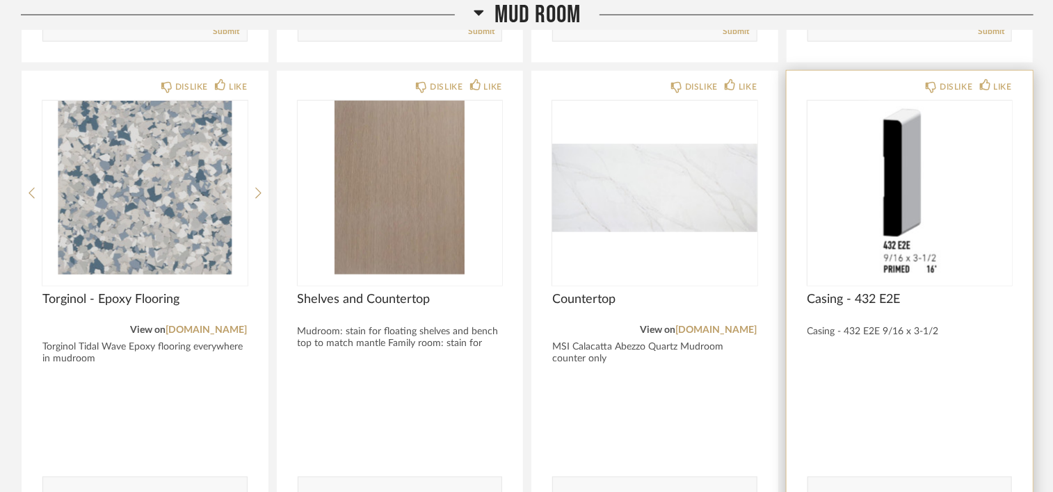
scroll to position [487, 0]
